Goal: Information Seeking & Learning: Understand process/instructions

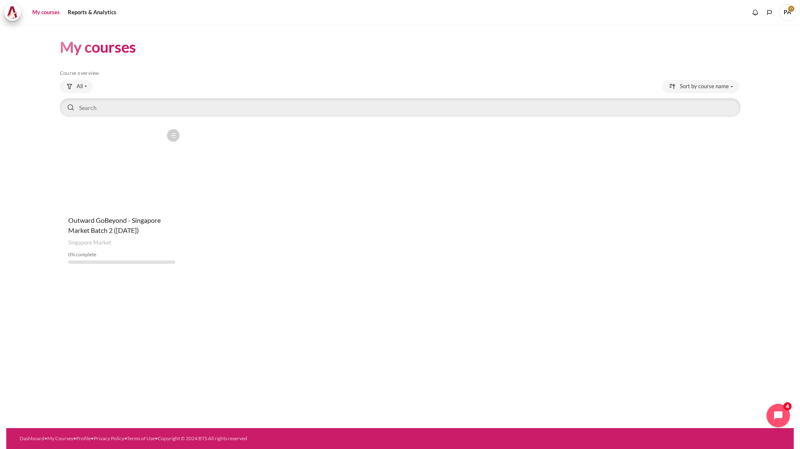
click at [167, 161] on figure "Content" at bounding box center [122, 167] width 124 height 84
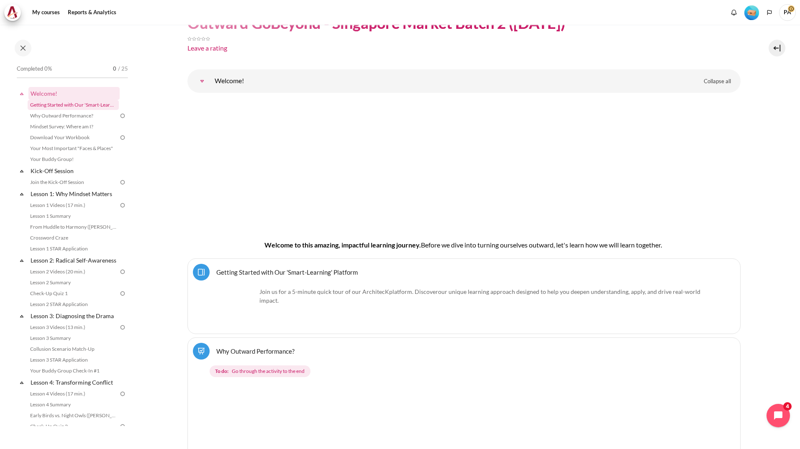
scroll to position [126, 0]
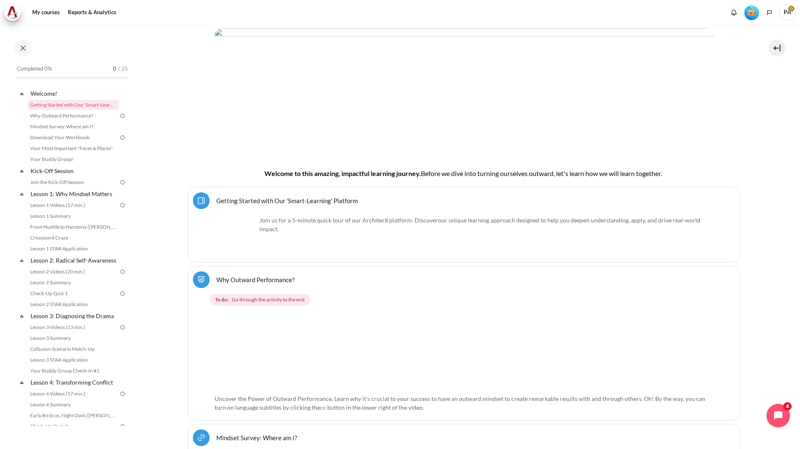
click at [306, 205] on link "Getting Started with Our 'Smart-Learning' Platform Page" at bounding box center [286, 201] width 141 height 8
click at [239, 233] on img "Content" at bounding box center [236, 236] width 42 height 41
click at [341, 221] on p "Join us for a 5-minute quick tour of our ArchitecK platform. Discover our uniqu…" at bounding box center [464, 225] width 499 height 18
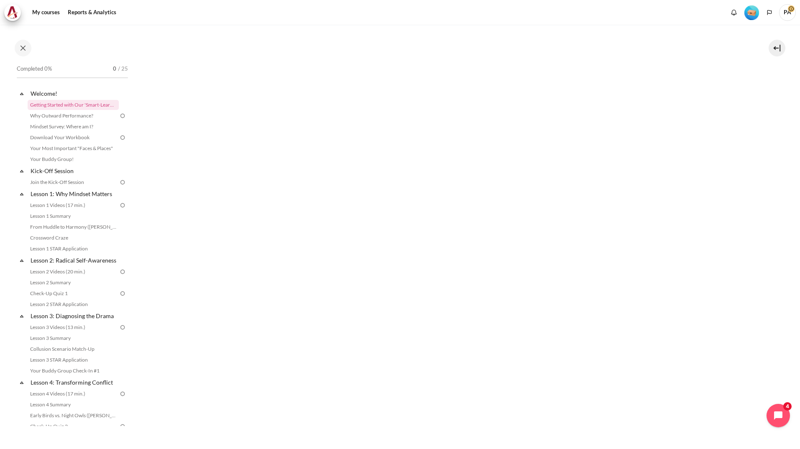
scroll to position [167, 0]
